Goal: Task Accomplishment & Management: Complete application form

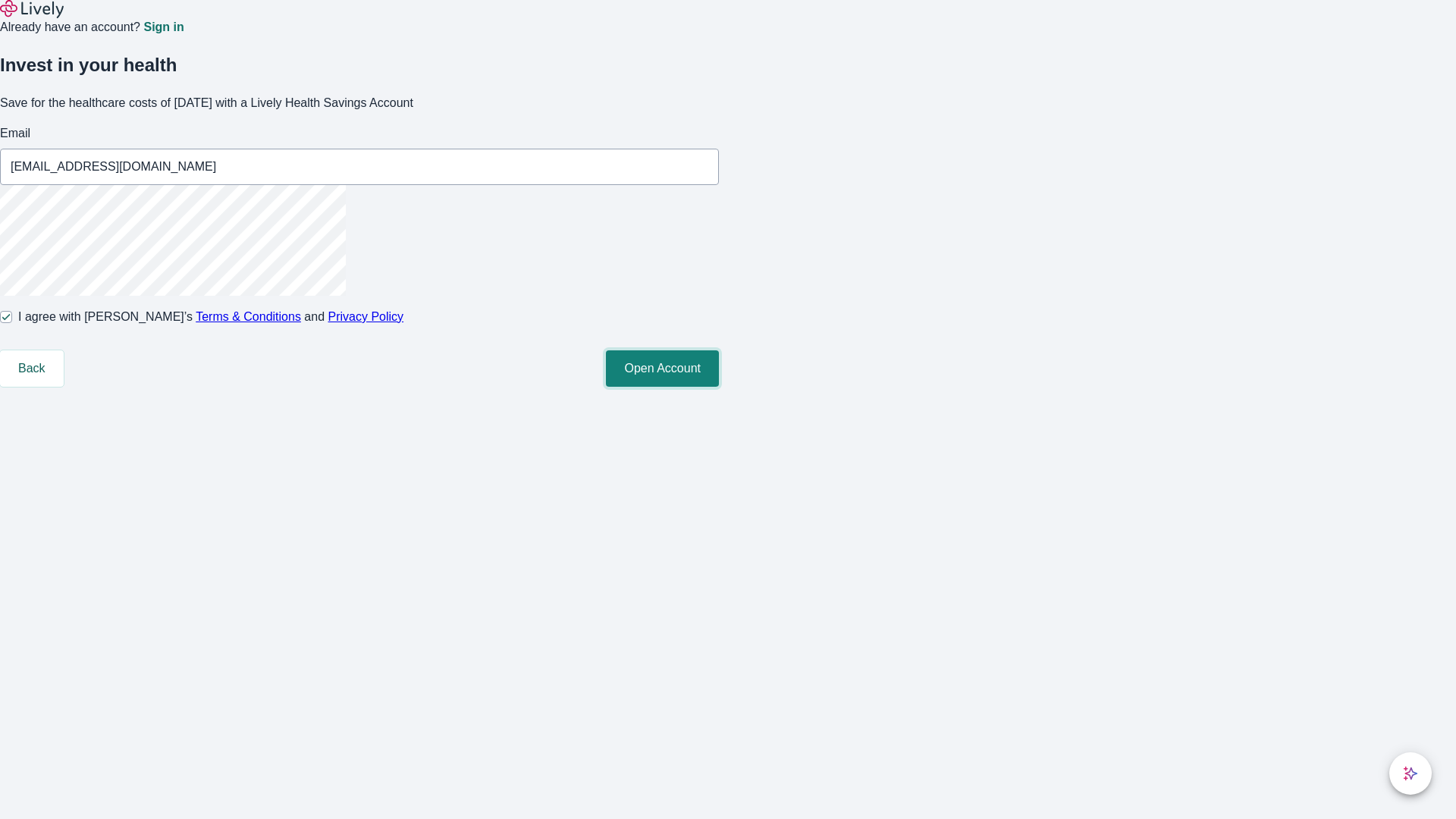
click at [719, 387] on button "Open Account" at bounding box center [662, 369] width 113 height 37
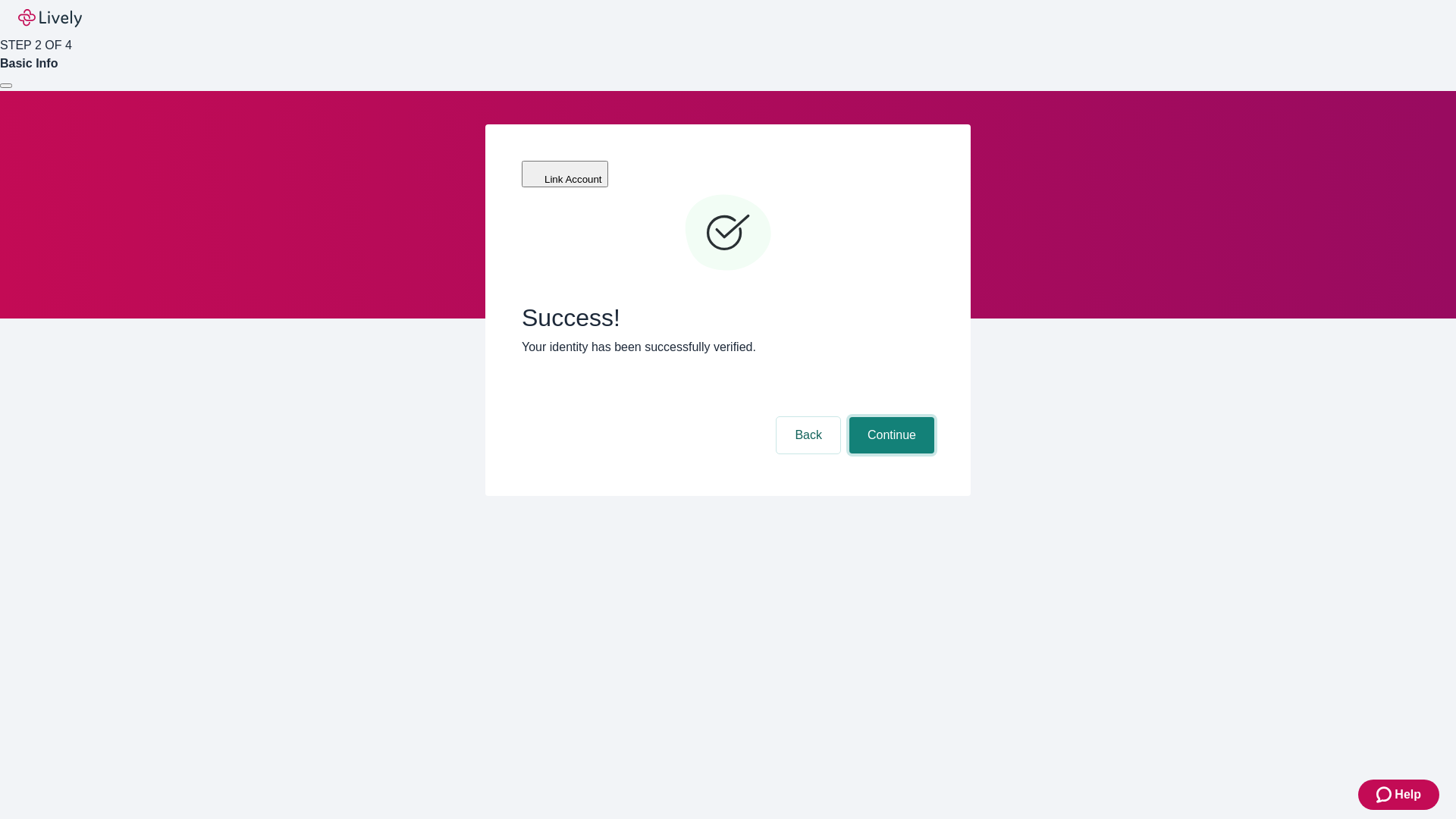
click at [890, 417] on button "Continue" at bounding box center [892, 436] width 85 height 37
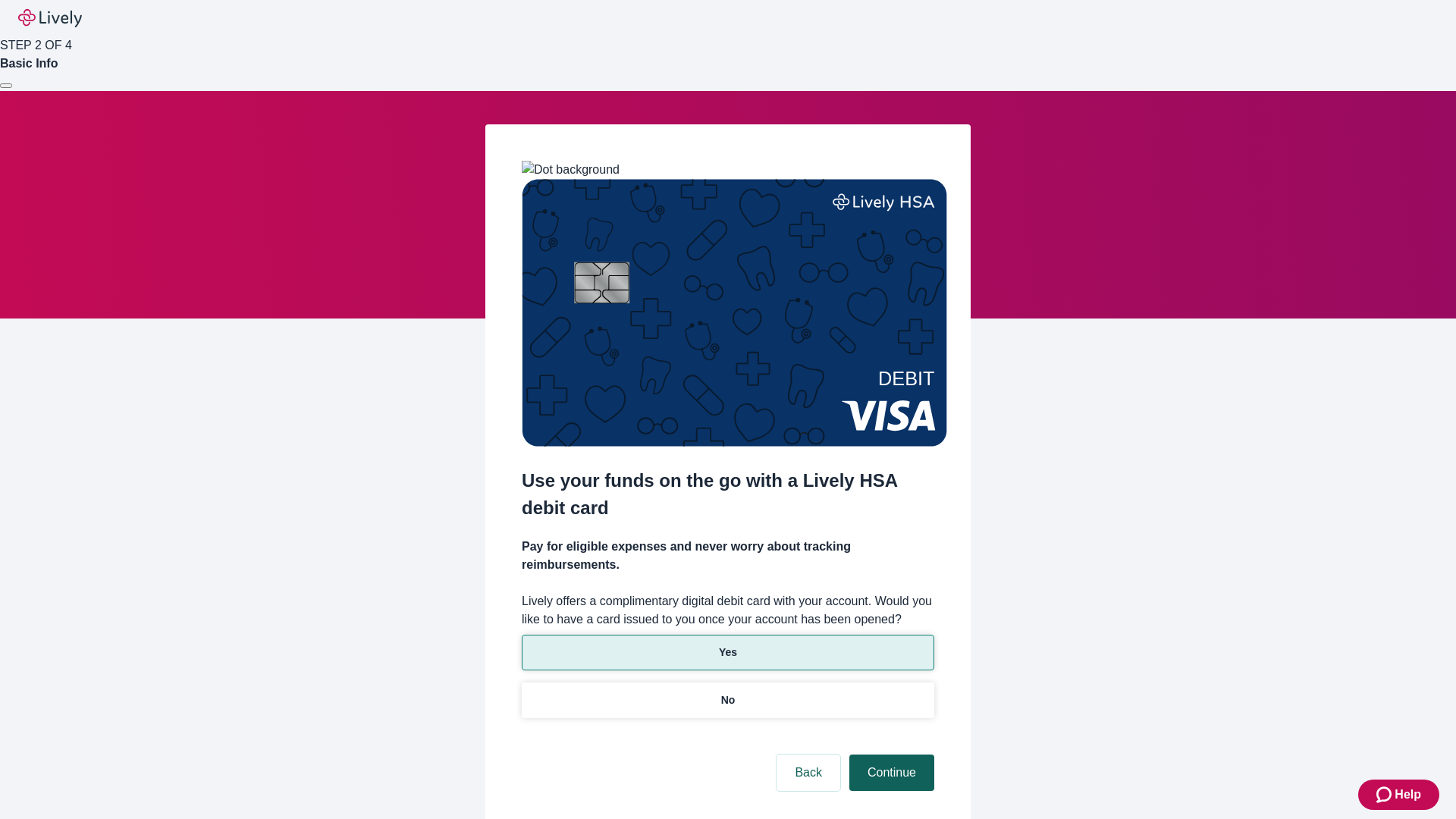
click at [727, 692] on p "No" at bounding box center [728, 700] width 15 height 15
click at [890, 754] on button "Continue" at bounding box center [892, 773] width 85 height 37
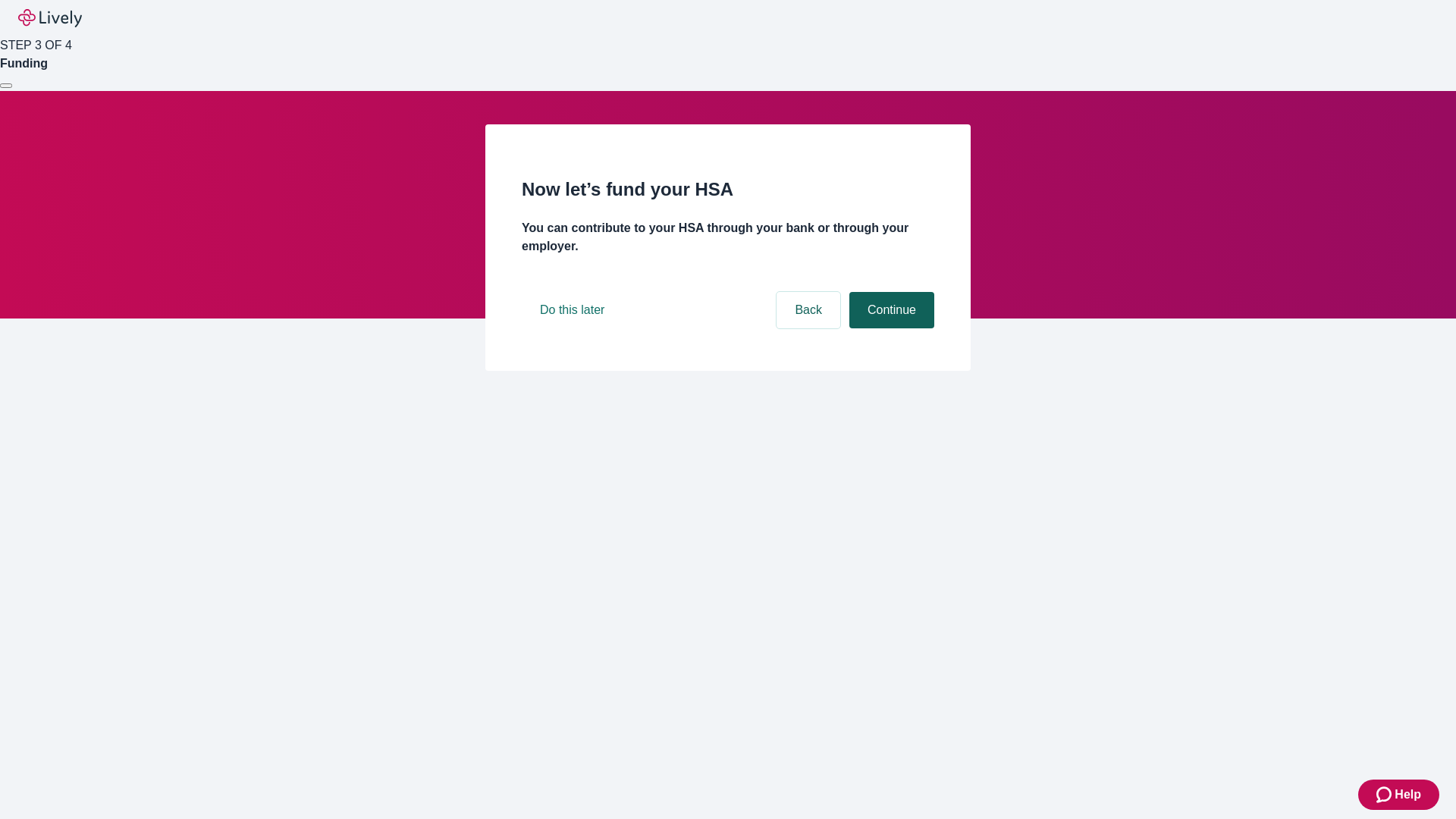
click at [890, 328] on button "Continue" at bounding box center [892, 311] width 85 height 37
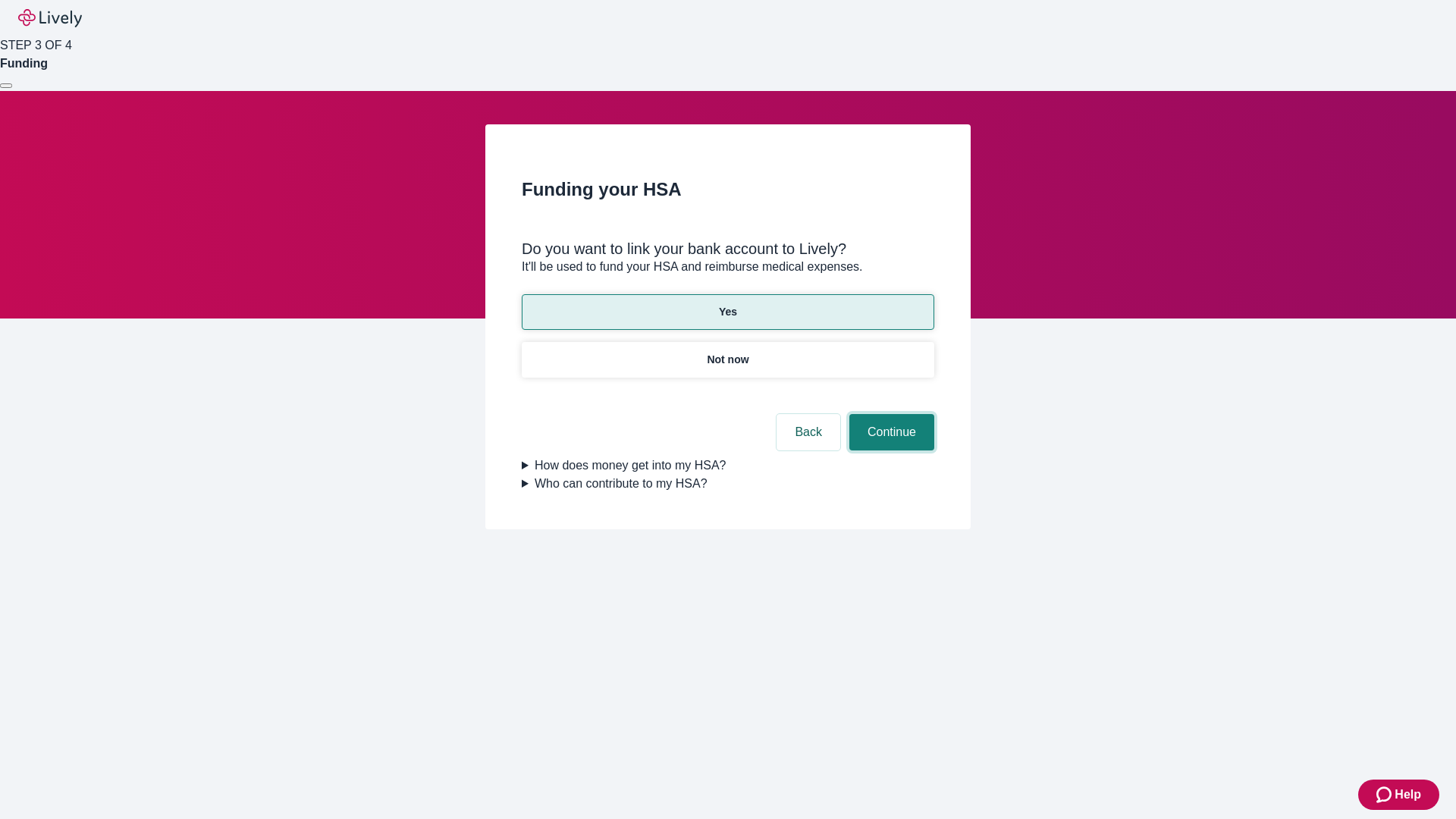
click at [890, 414] on button "Continue" at bounding box center [892, 433] width 85 height 37
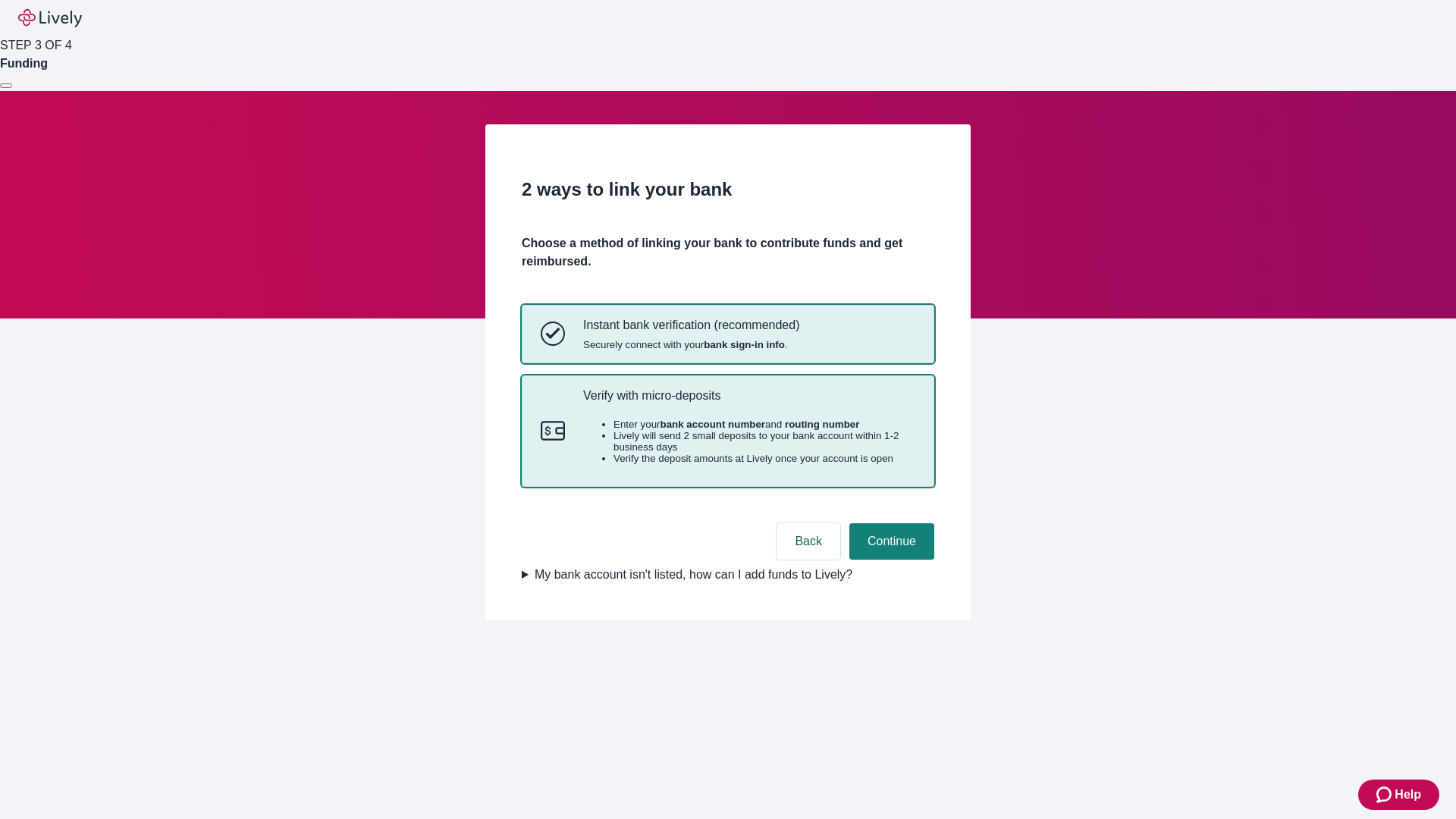
click at [748, 403] on p "Verify with micro-deposits" at bounding box center [748, 395] width 332 height 15
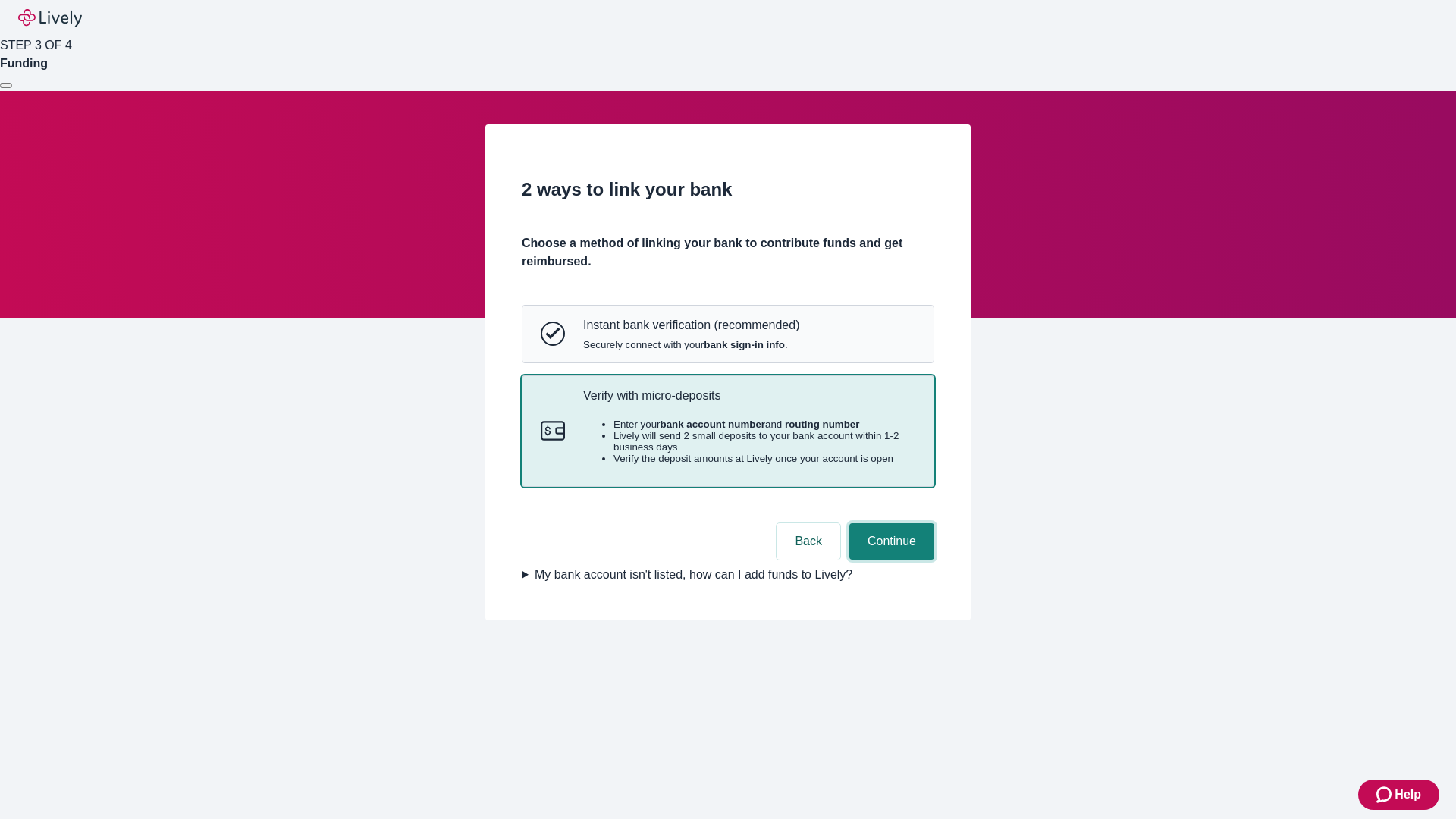
click at [890, 560] on button "Continue" at bounding box center [892, 542] width 85 height 37
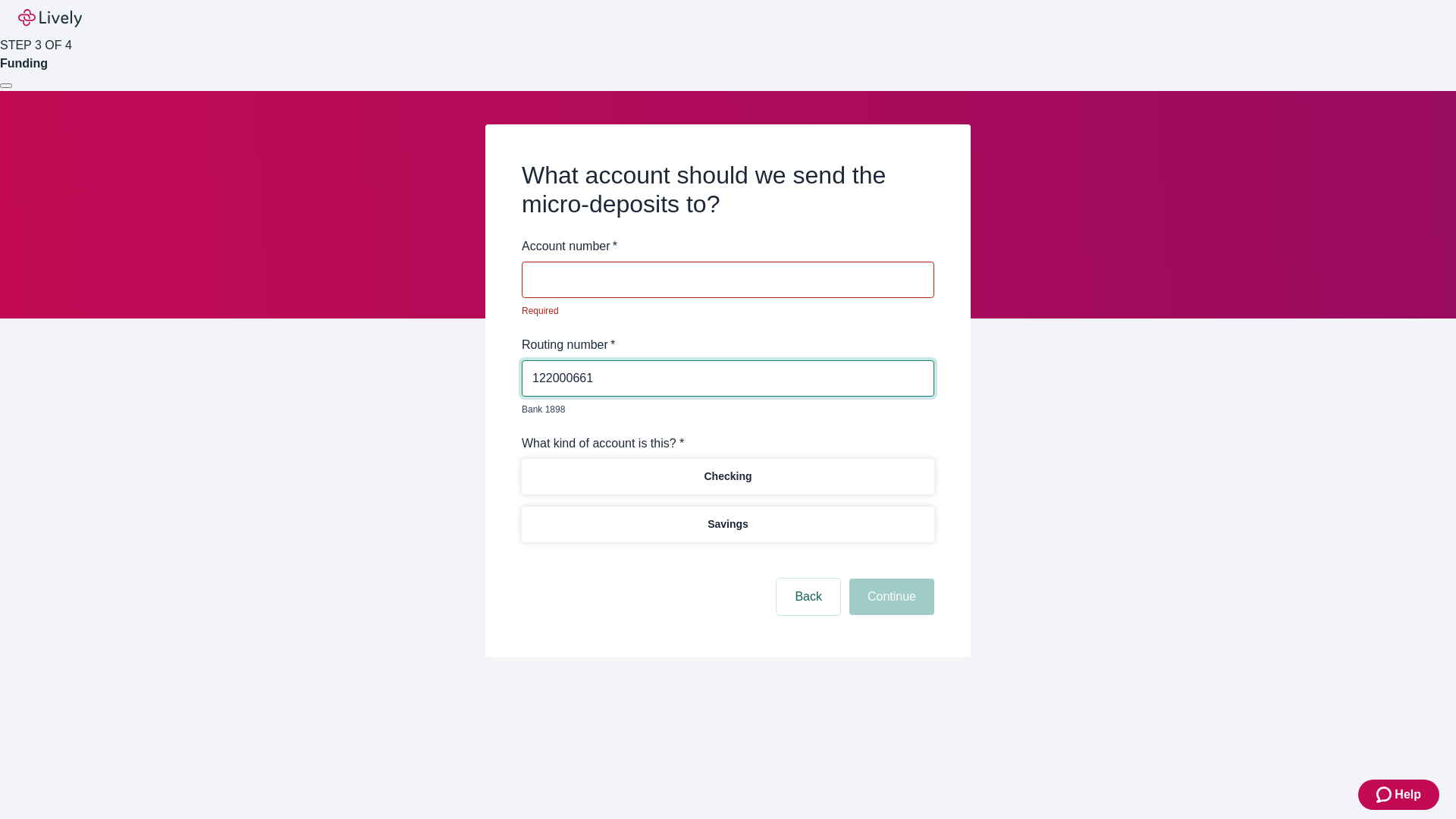
type input "122000661"
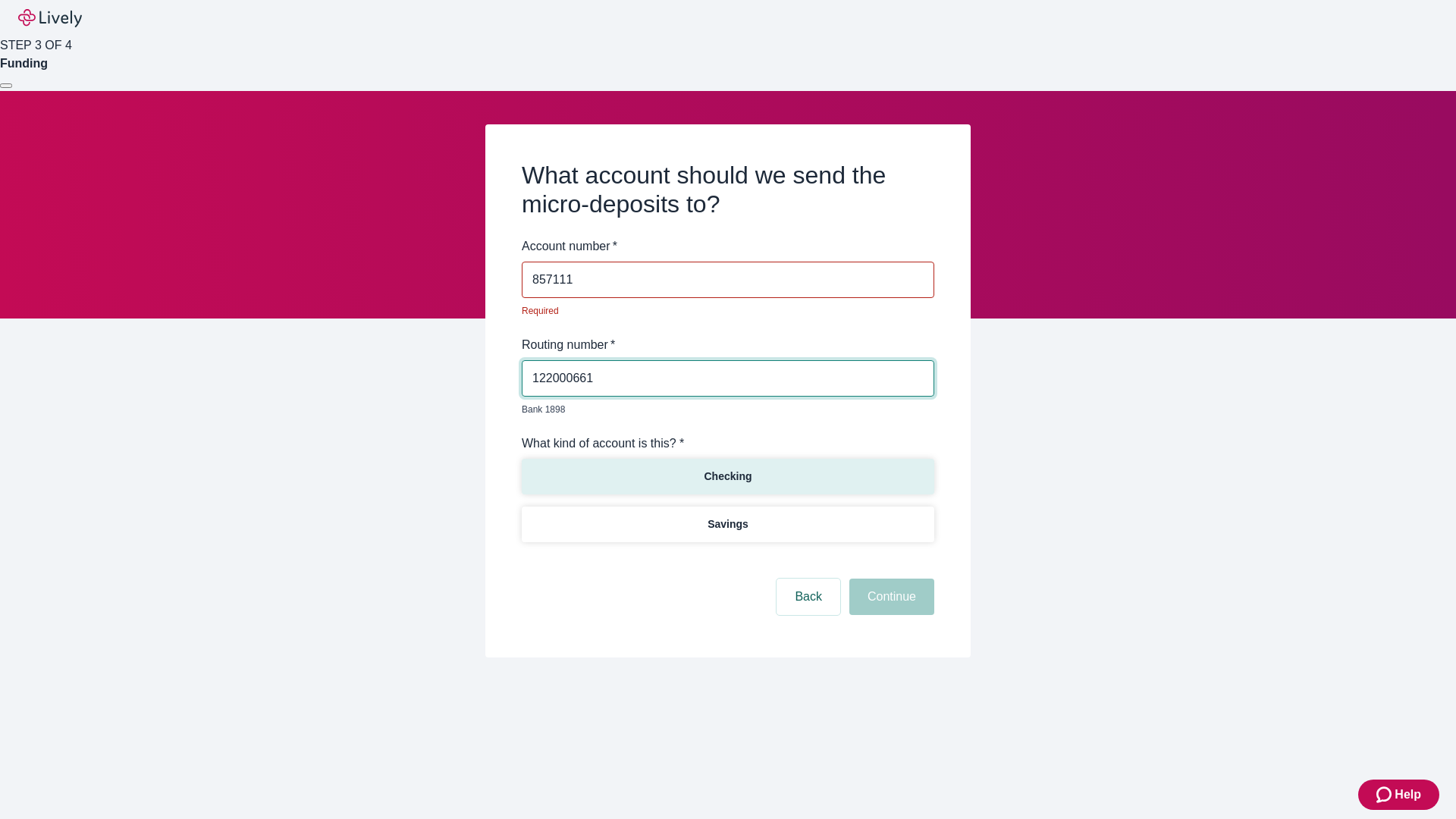
type input "857111"
click at [727, 469] on p "Checking" at bounding box center [727, 476] width 47 height 15
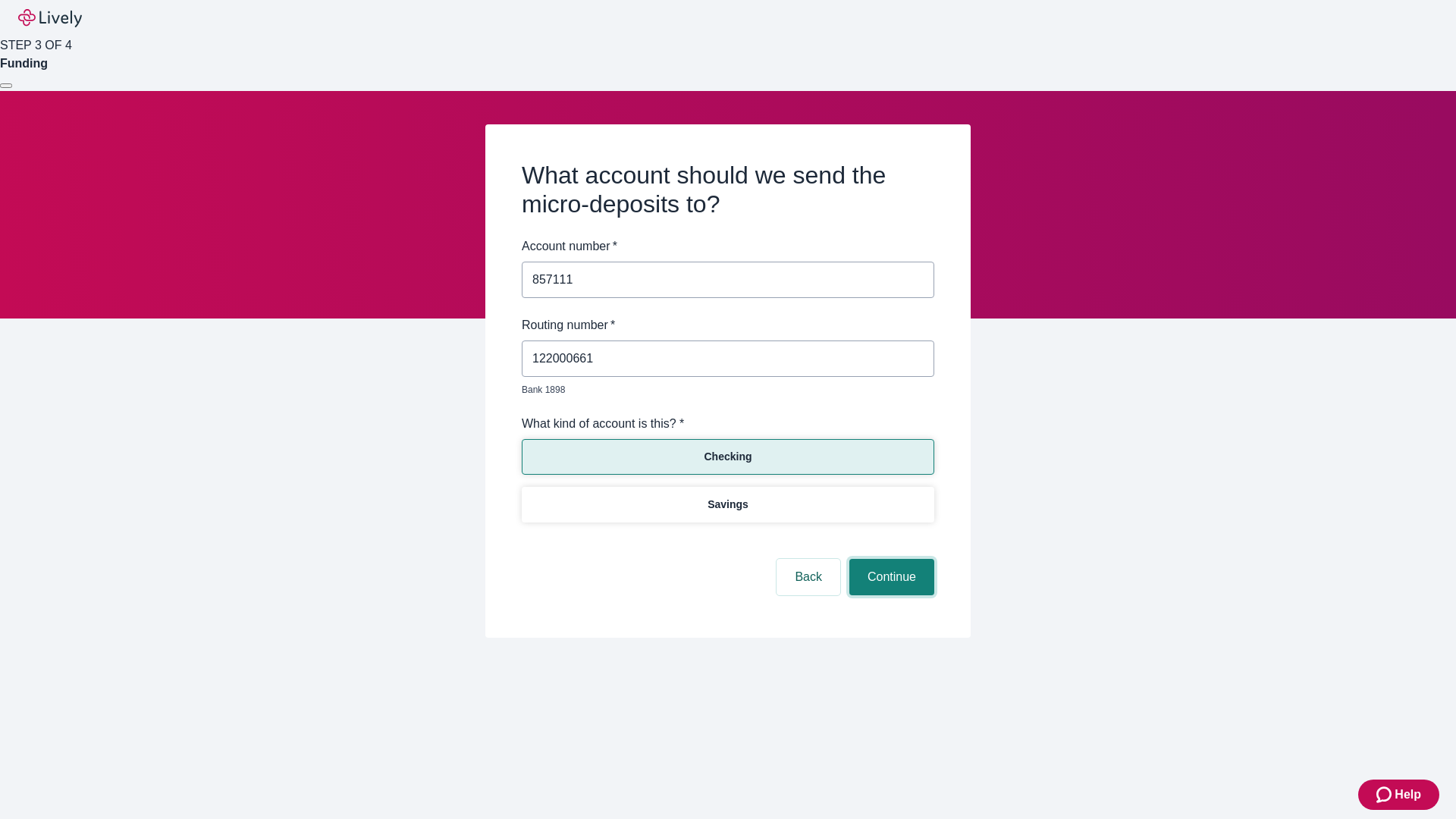
click at [890, 560] on button "Continue" at bounding box center [892, 577] width 85 height 37
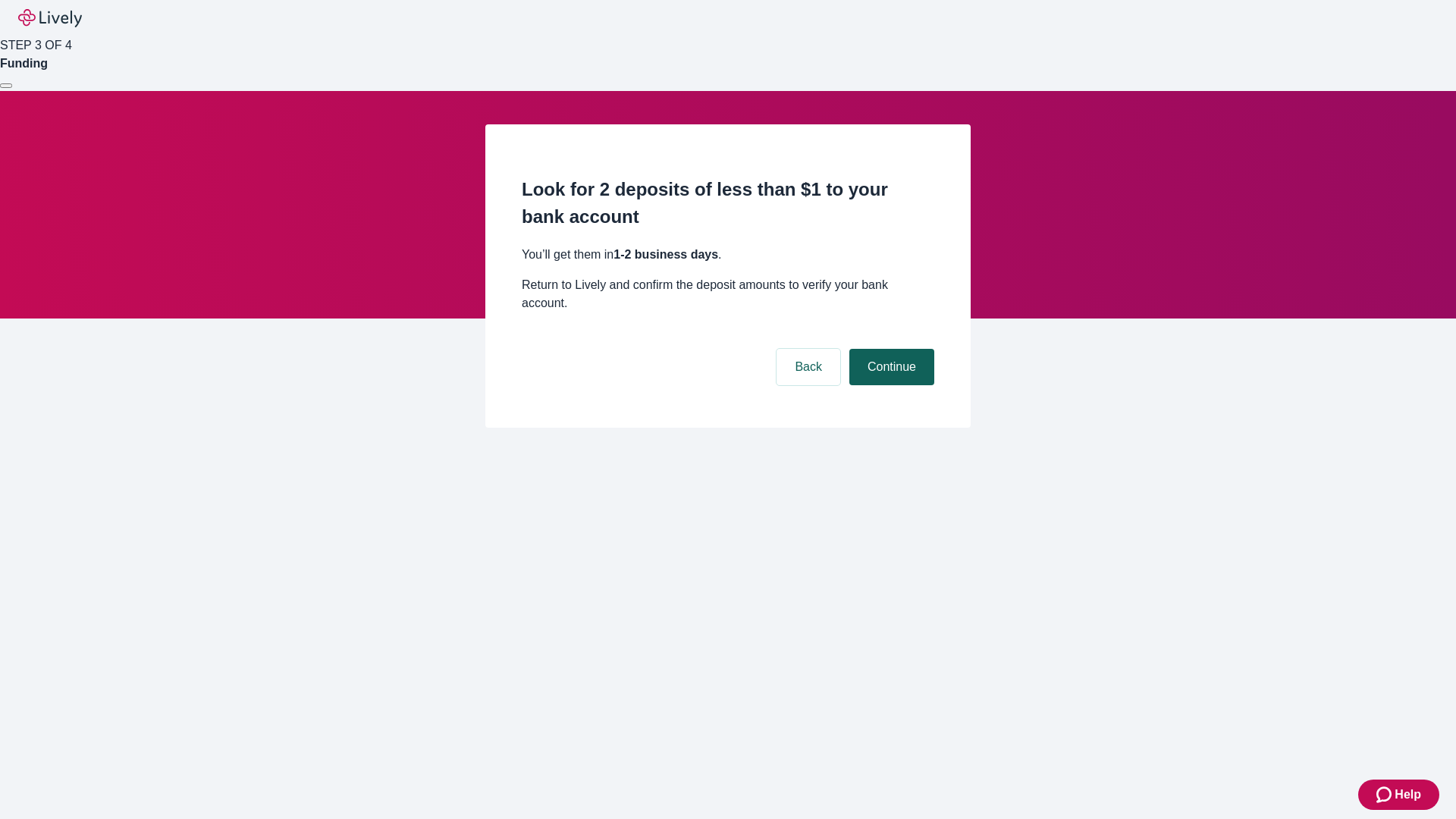
click at [890, 349] on button "Continue" at bounding box center [892, 367] width 85 height 37
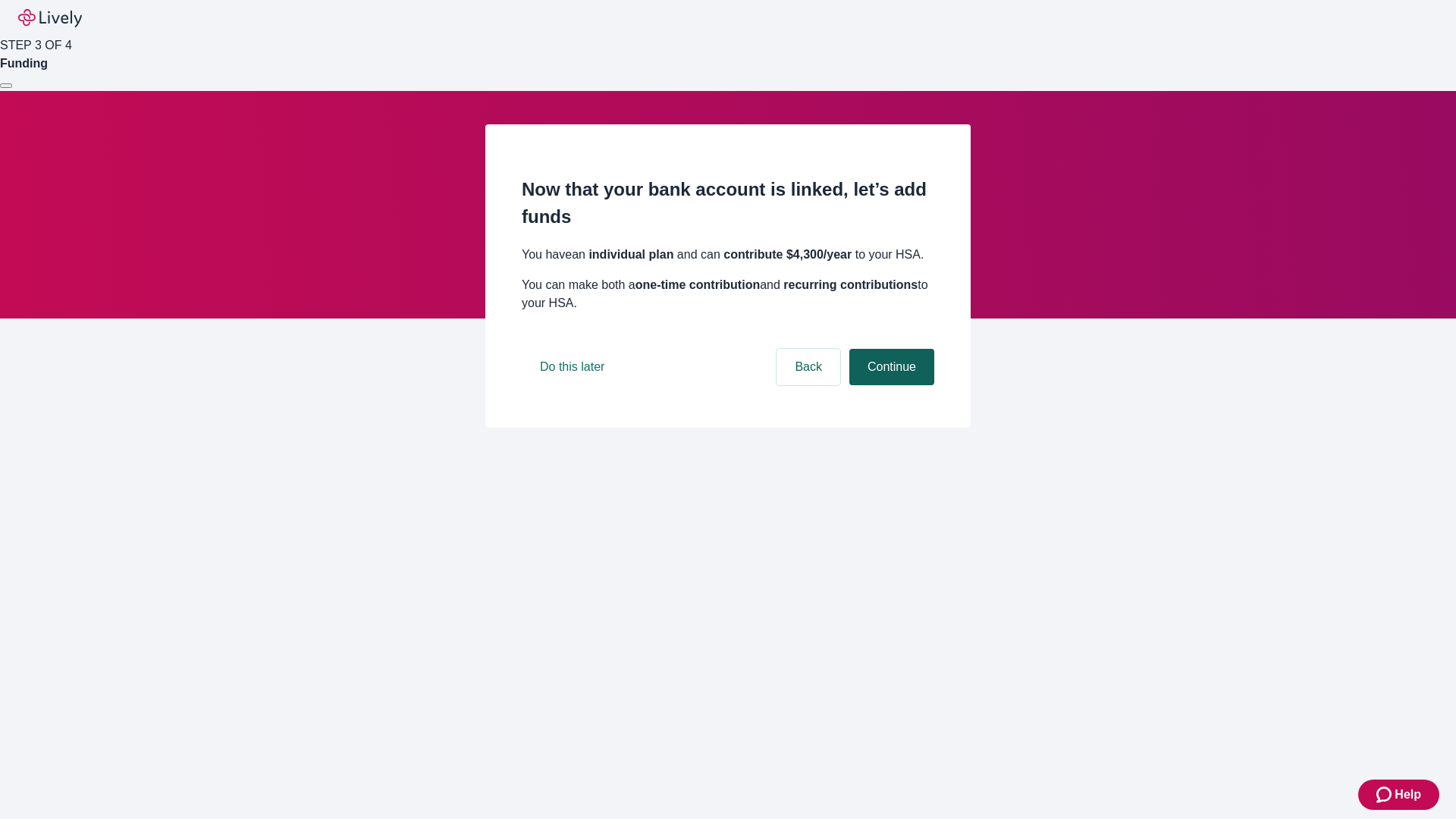
click at [890, 385] on button "Continue" at bounding box center [892, 367] width 85 height 37
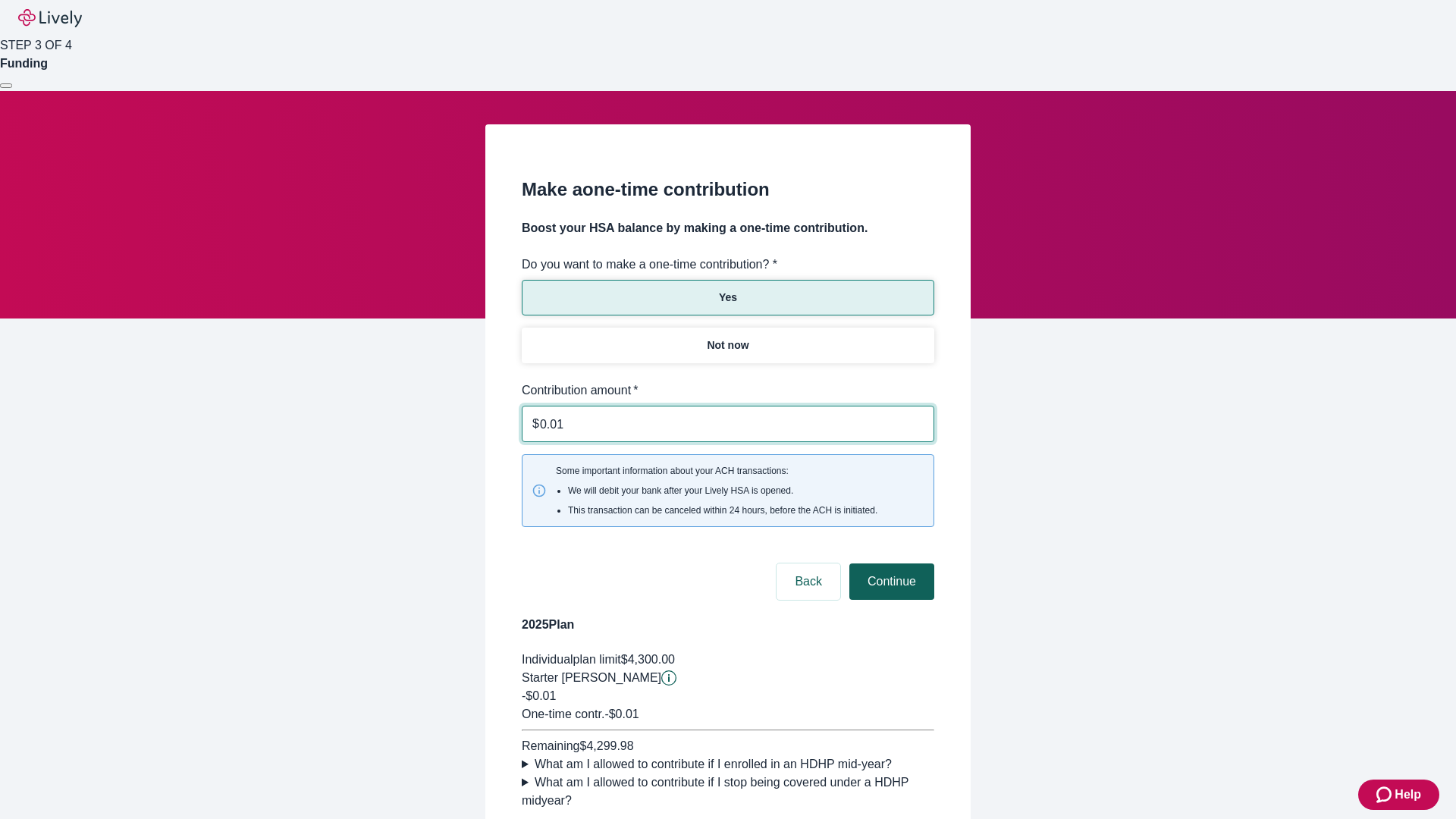
type input "0.01"
click at [890, 563] on button "Continue" at bounding box center [892, 582] width 85 height 37
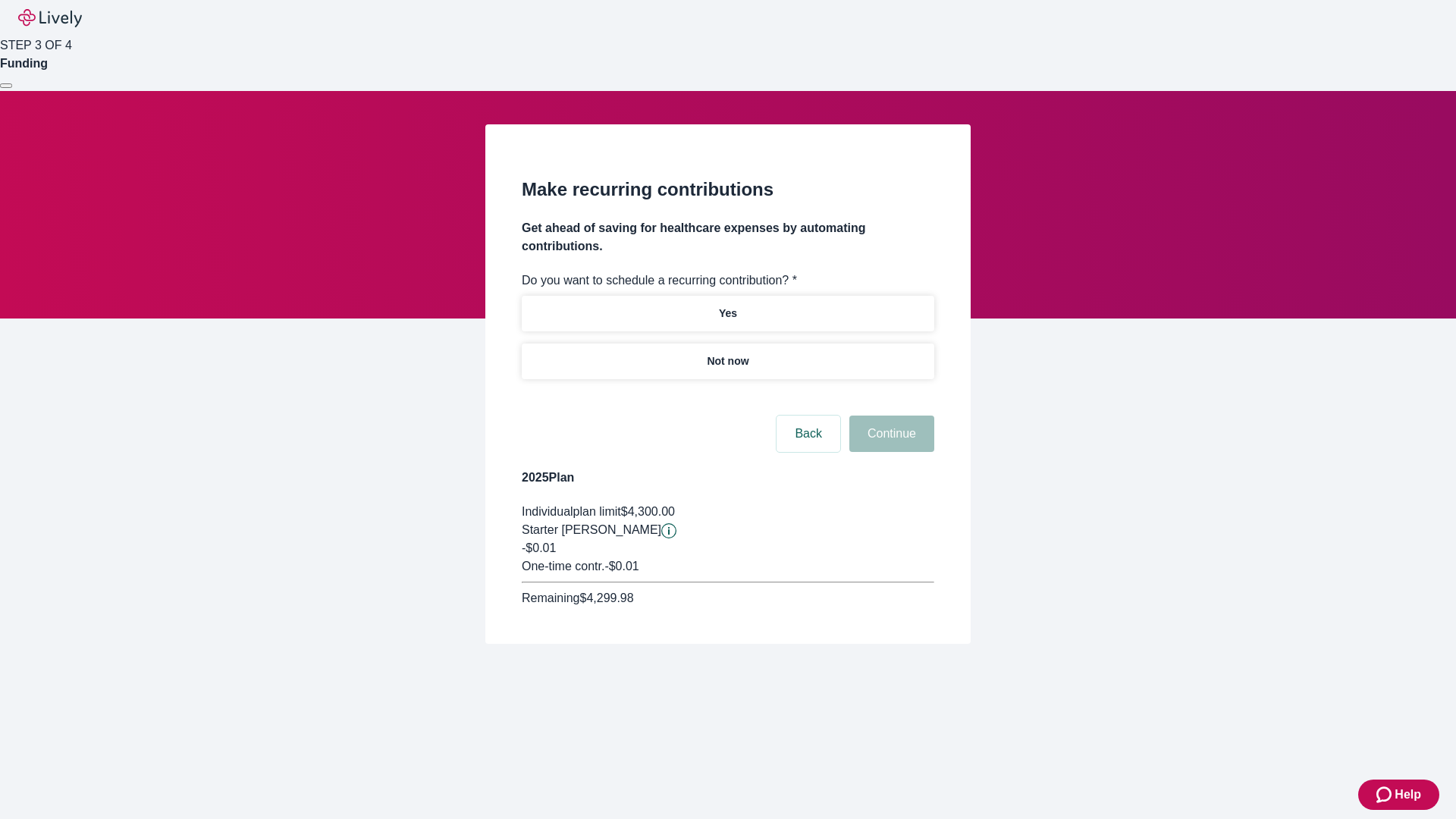
click at [727, 353] on p "Not now" at bounding box center [727, 361] width 42 height 15
click at [890, 415] on button "Continue" at bounding box center [892, 434] width 85 height 37
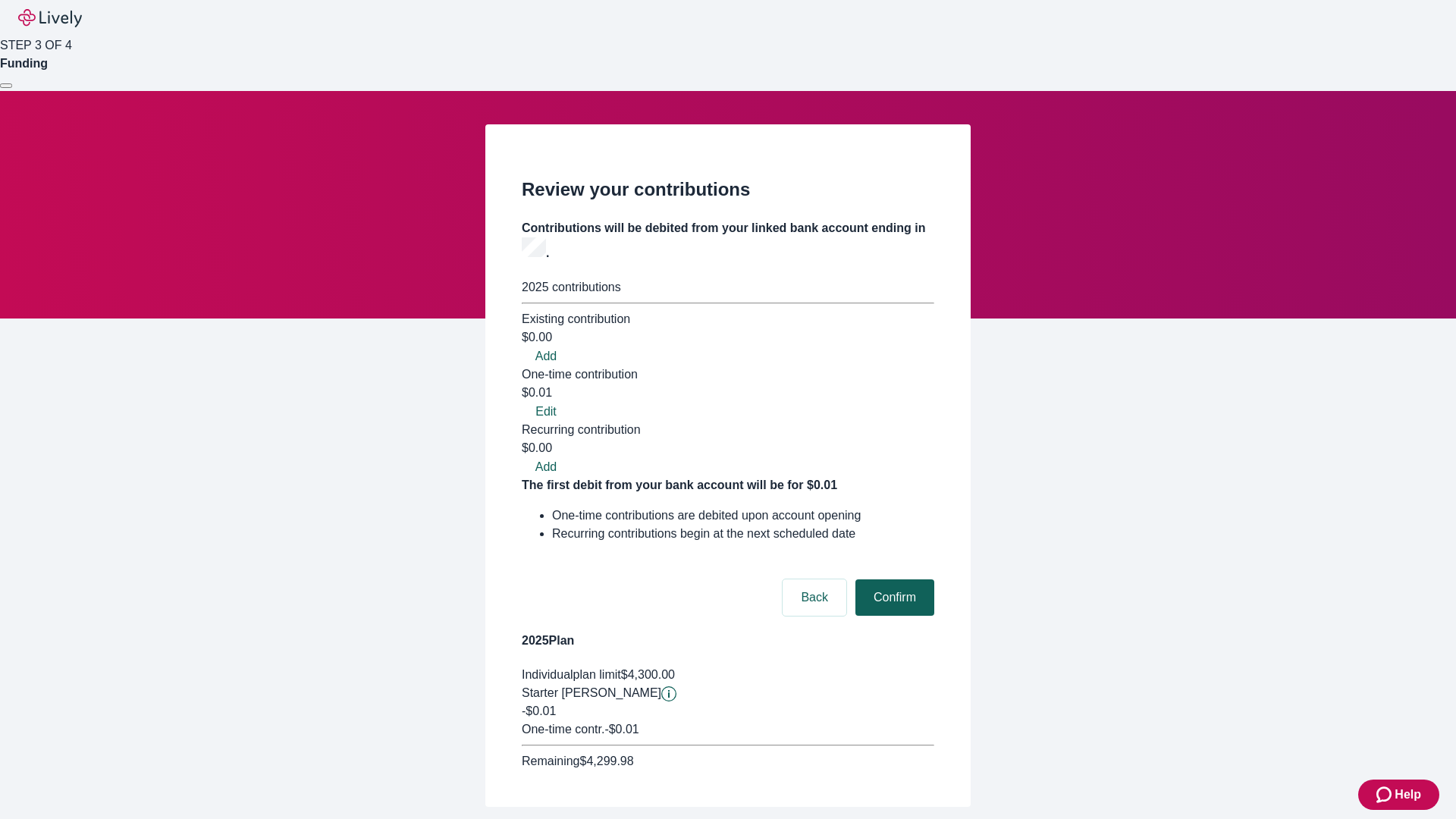
click at [893, 580] on button "Confirm" at bounding box center [895, 598] width 78 height 37
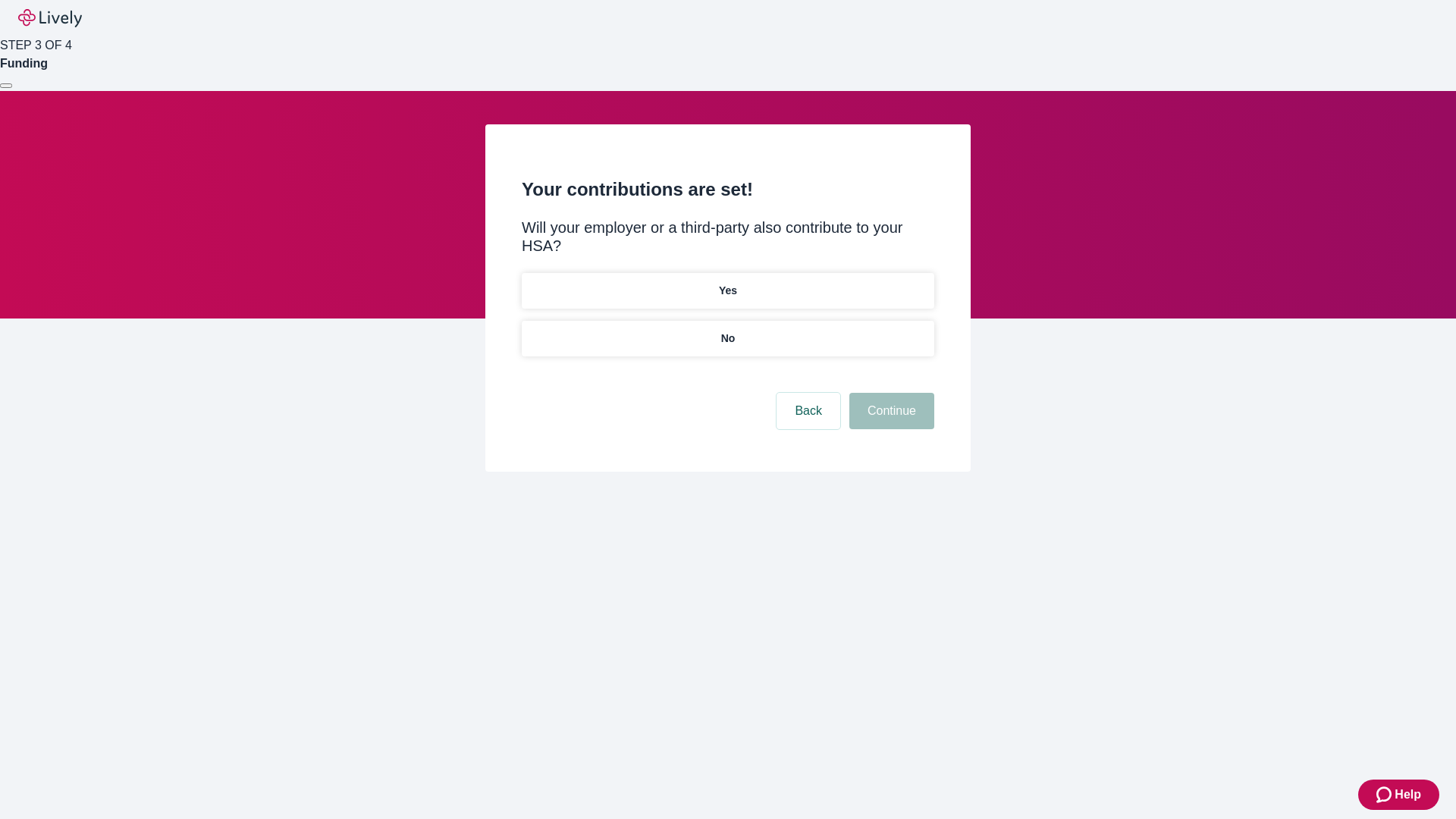
click at [727, 331] on p "No" at bounding box center [728, 339] width 15 height 15
click at [890, 393] on button "Continue" at bounding box center [892, 411] width 85 height 37
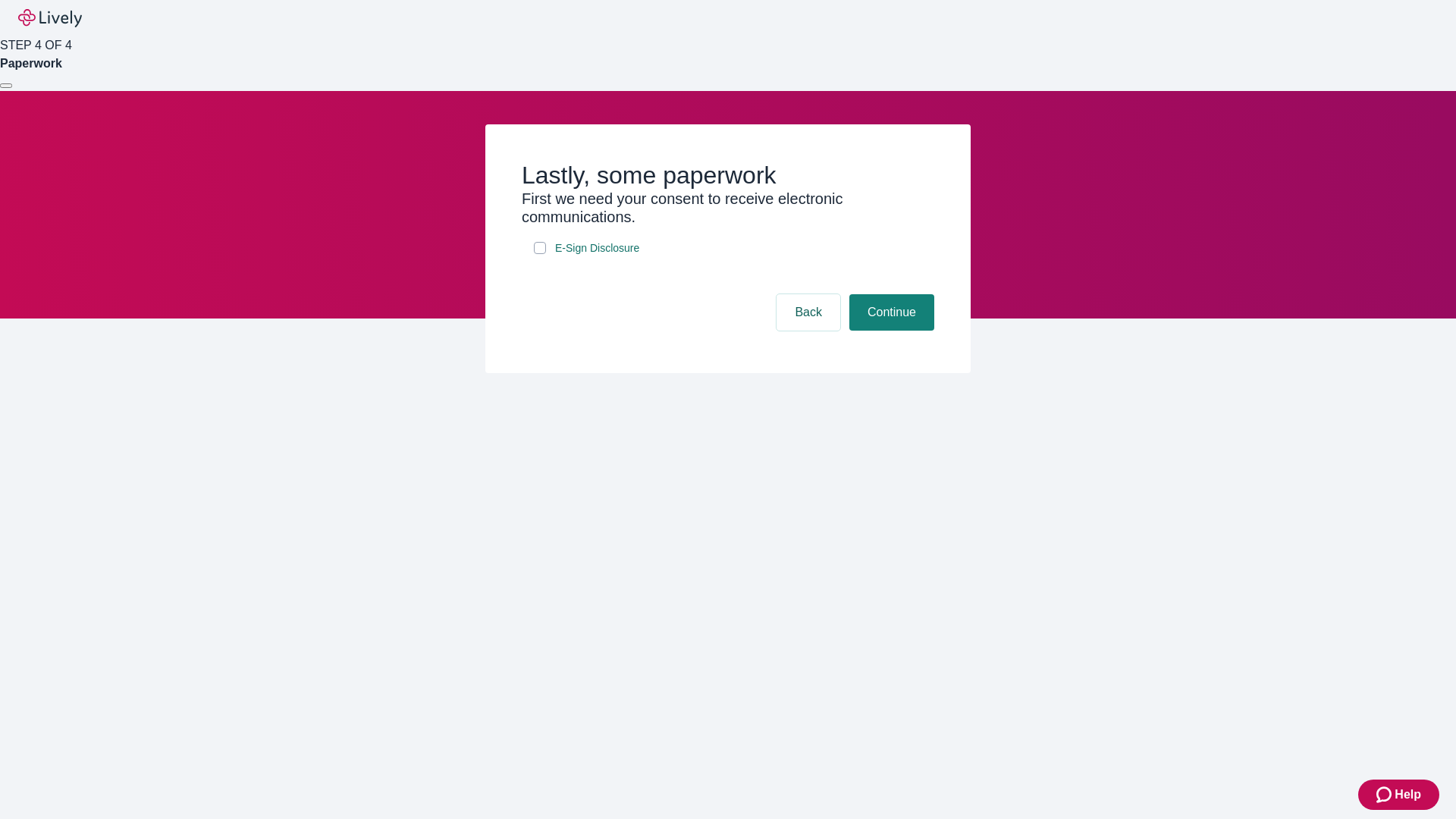
click at [540, 254] on input "E-Sign Disclosure" at bounding box center [540, 248] width 13 height 13
checkbox input "true"
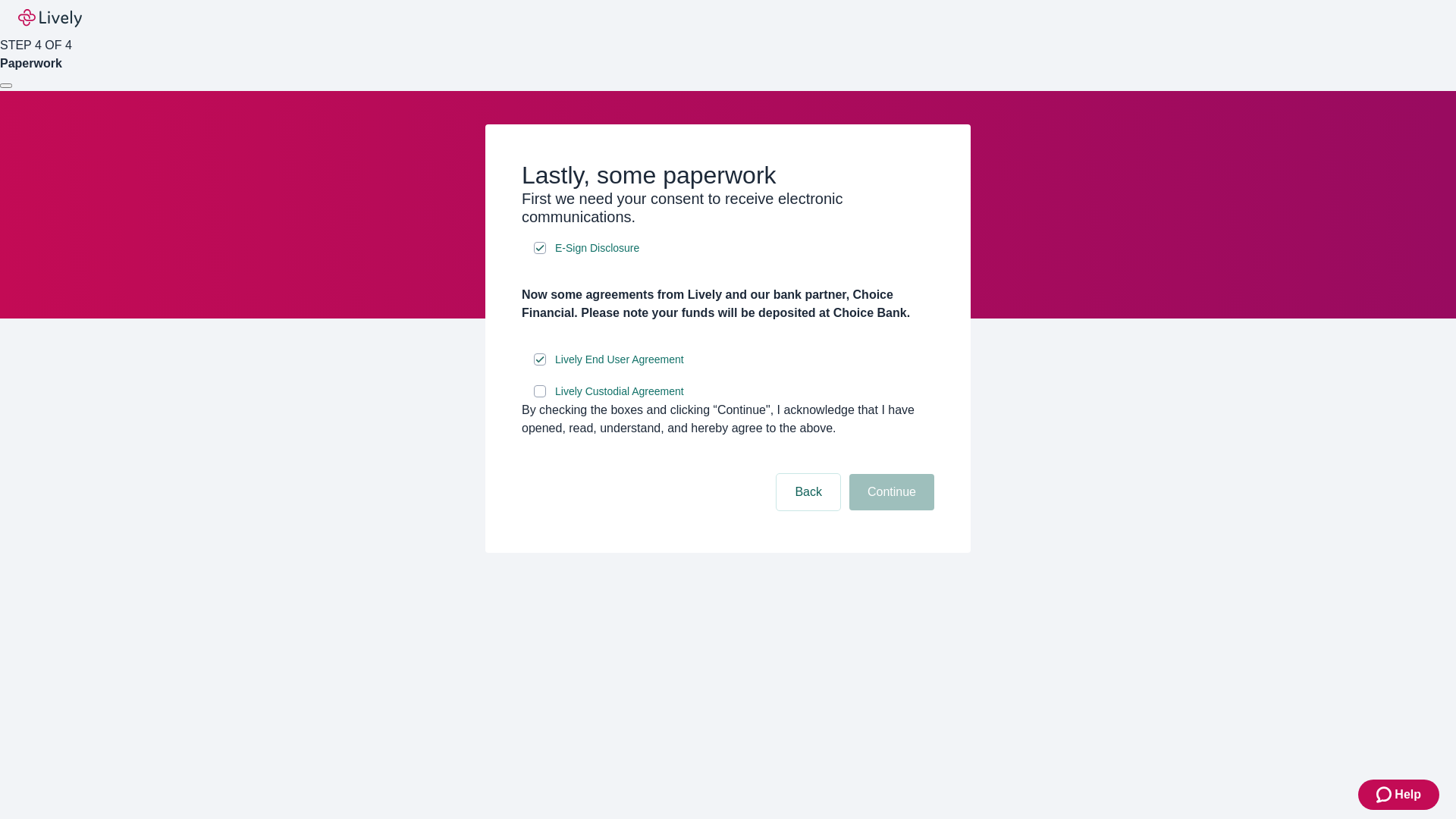
click at [540, 397] on input "Lively Custodial Agreement" at bounding box center [540, 391] width 13 height 13
checkbox input "true"
click at [890, 510] on button "Continue" at bounding box center [892, 493] width 85 height 37
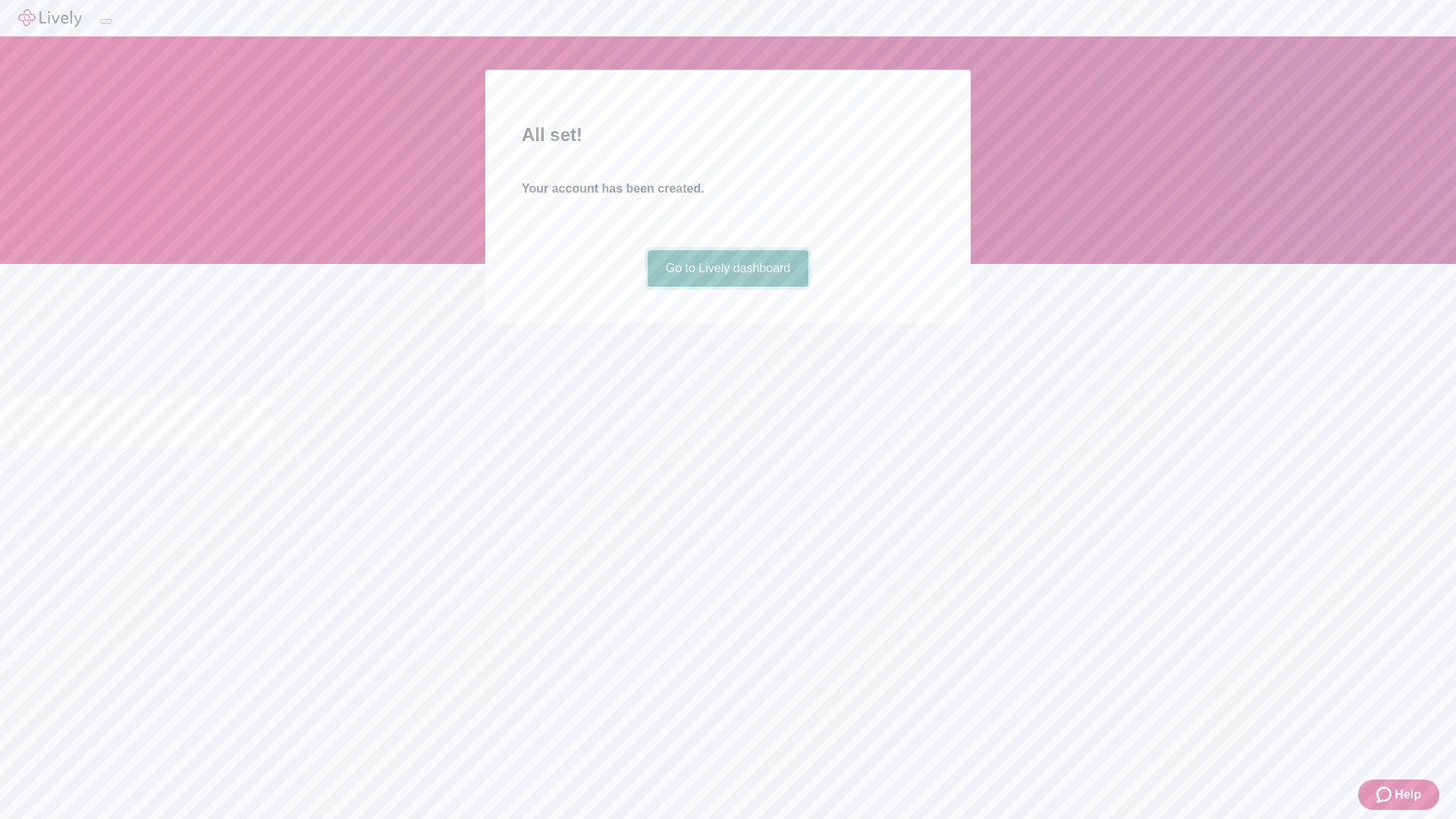
click at [727, 287] on link "Go to Lively dashboard" at bounding box center [728, 269] width 162 height 37
